Goal: Check status

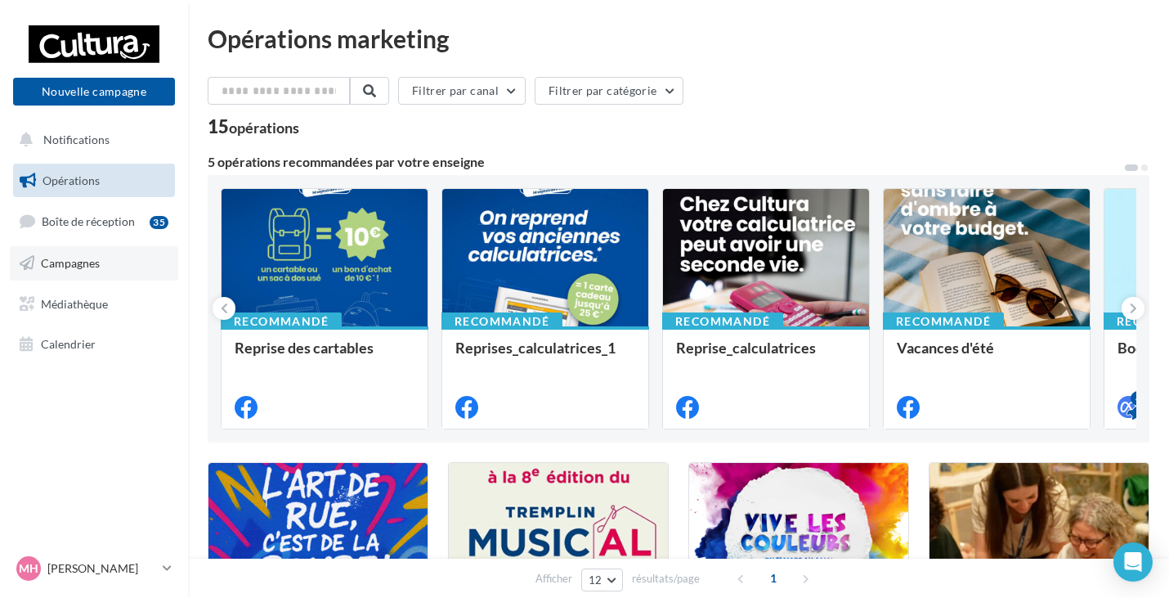
click at [101, 264] on link "Campagnes" at bounding box center [94, 263] width 168 height 34
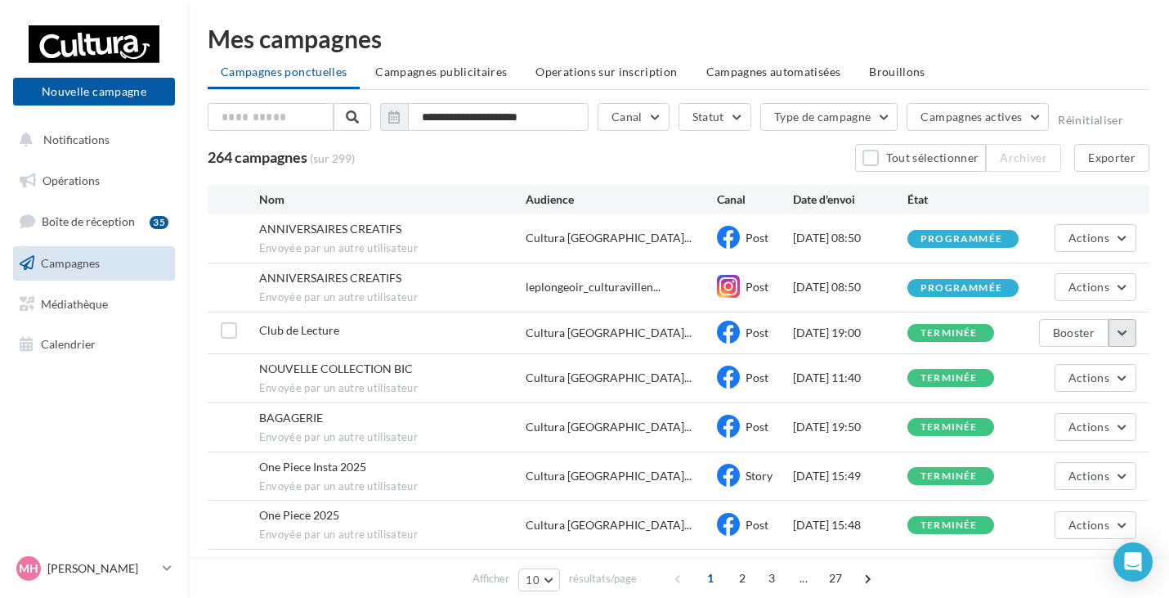
click at [1120, 341] on button "button" at bounding box center [1123, 333] width 28 height 28
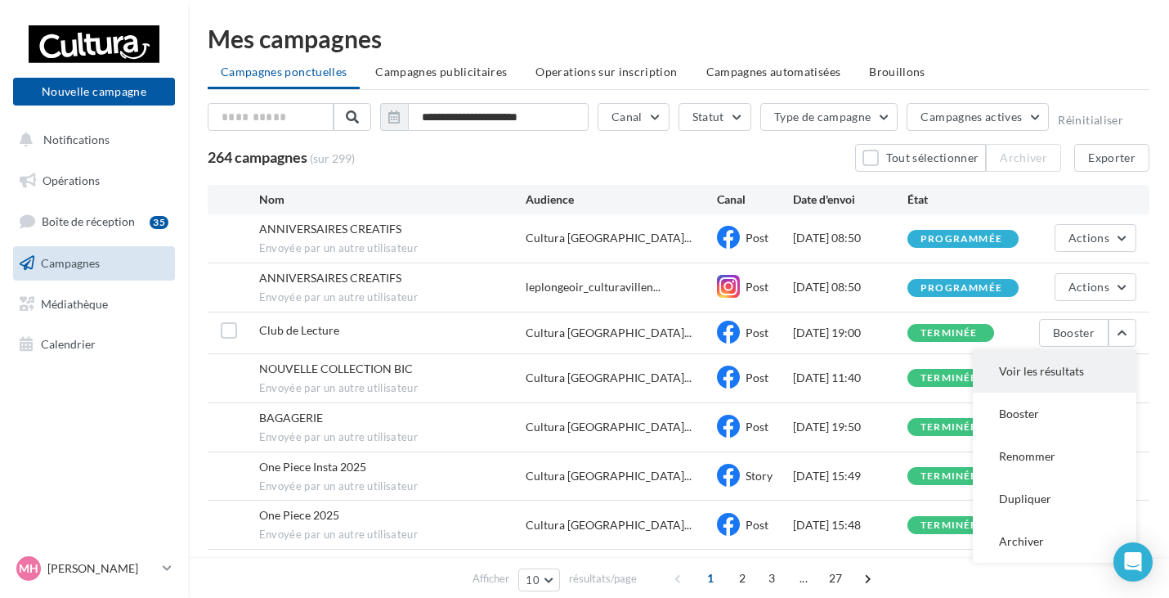
click at [1047, 373] on button "Voir les résultats" at bounding box center [1055, 371] width 164 height 43
